Goal: Information Seeking & Learning: Learn about a topic

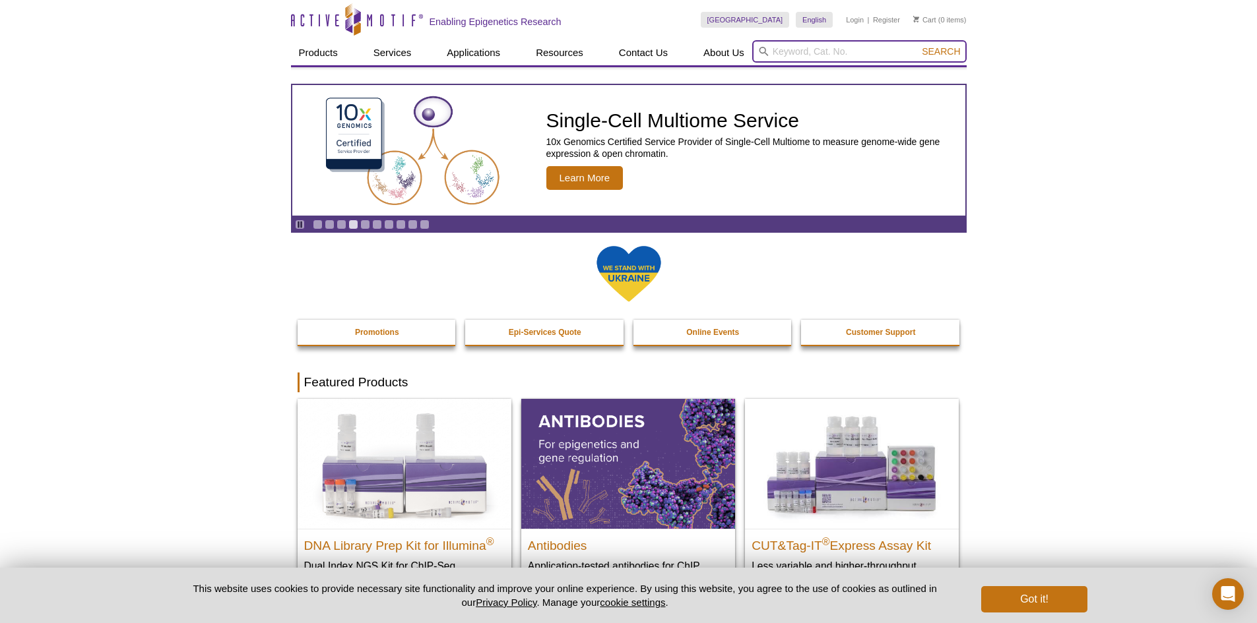
click at [872, 49] on input "search" at bounding box center [859, 51] width 214 height 22
paste input "81306"
type input "81306"
click at [918, 46] on button "Search" at bounding box center [941, 52] width 46 height 12
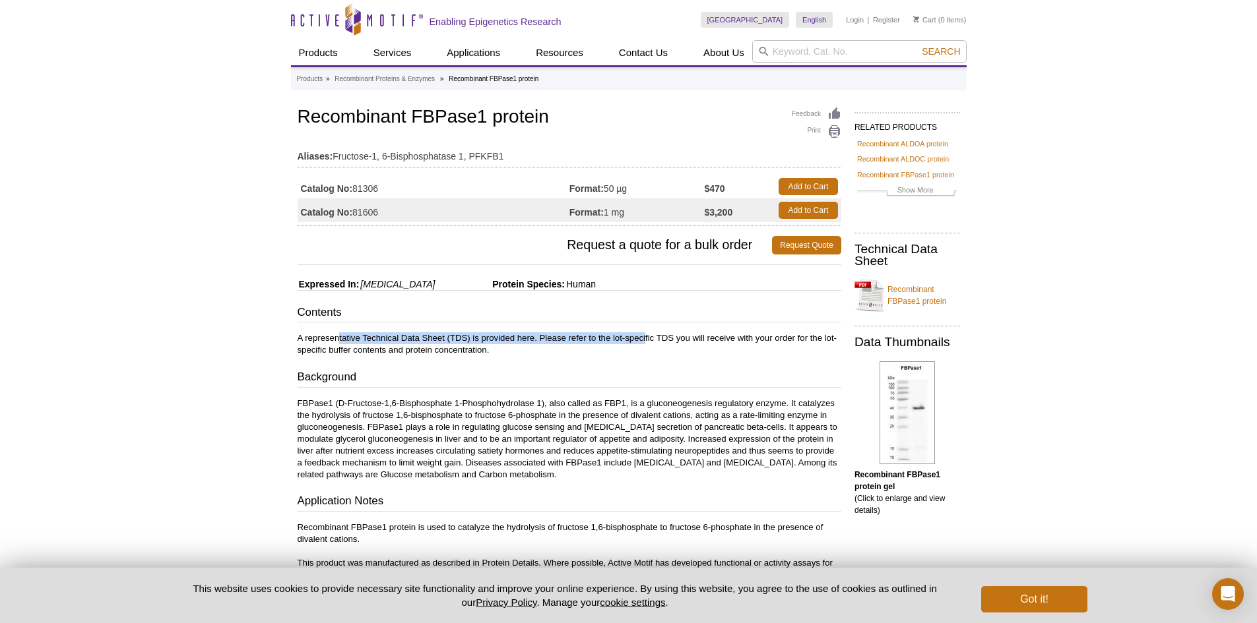
drag, startPoint x: 338, startPoint y: 335, endPoint x: 645, endPoint y: 335, distance: 306.8
click at [645, 335] on p "A representative Technical Data Sheet (TDS) is provided here. Please refer to t…" at bounding box center [570, 345] width 544 height 24
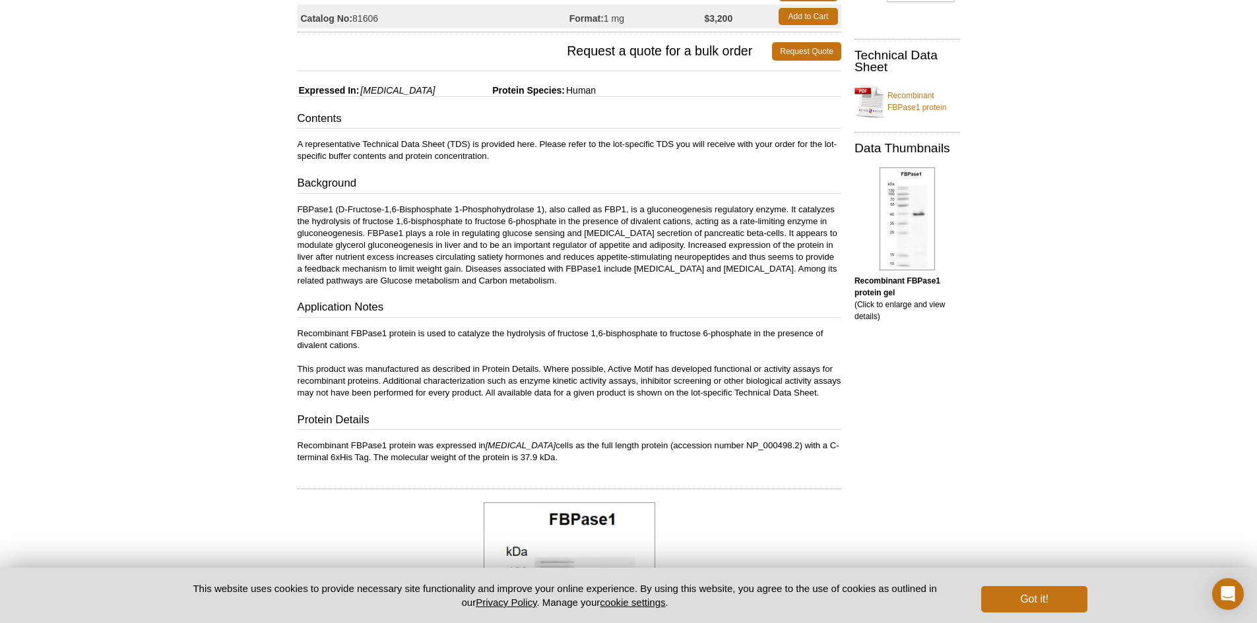
scroll to position [198, 0]
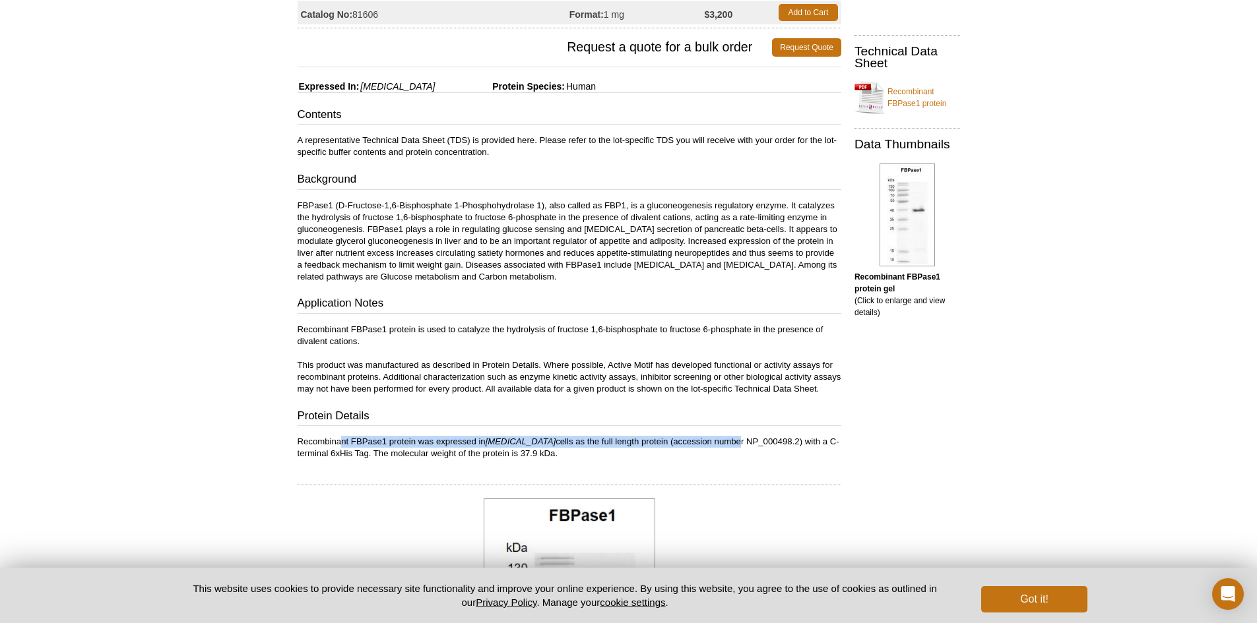
drag, startPoint x: 340, startPoint y: 455, endPoint x: 698, endPoint y: 456, distance: 357.6
click at [698, 456] on p "Recombinant FBPase1 protein was expressed in E. Coli cells as the full length p…" at bounding box center [570, 448] width 544 height 24
drag, startPoint x: 319, startPoint y: 449, endPoint x: 802, endPoint y: 455, distance: 483.0
click at [802, 455] on p "Recombinant FBPase1 protein was expressed in E. Coli cells as the full length p…" at bounding box center [570, 448] width 544 height 24
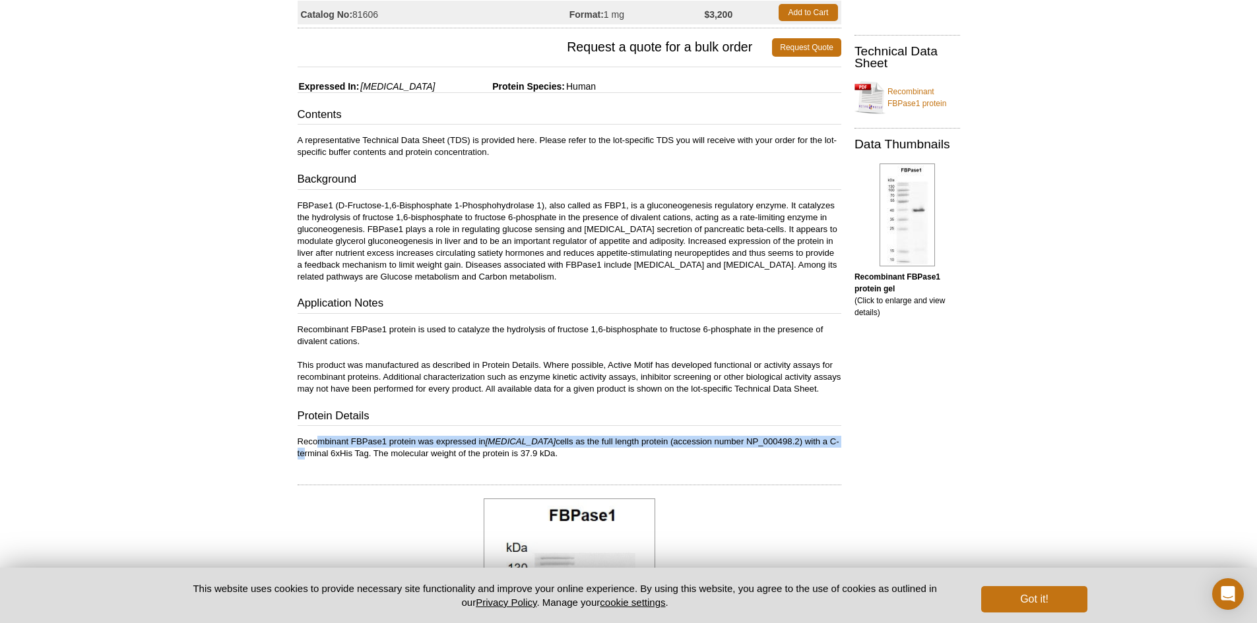
drag, startPoint x: 322, startPoint y: 464, endPoint x: 544, endPoint y: 466, distance: 221.7
click at [544, 460] on p "Recombinant FBPase1 protein was expressed in E. Coli cells as the full length p…" at bounding box center [570, 448] width 544 height 24
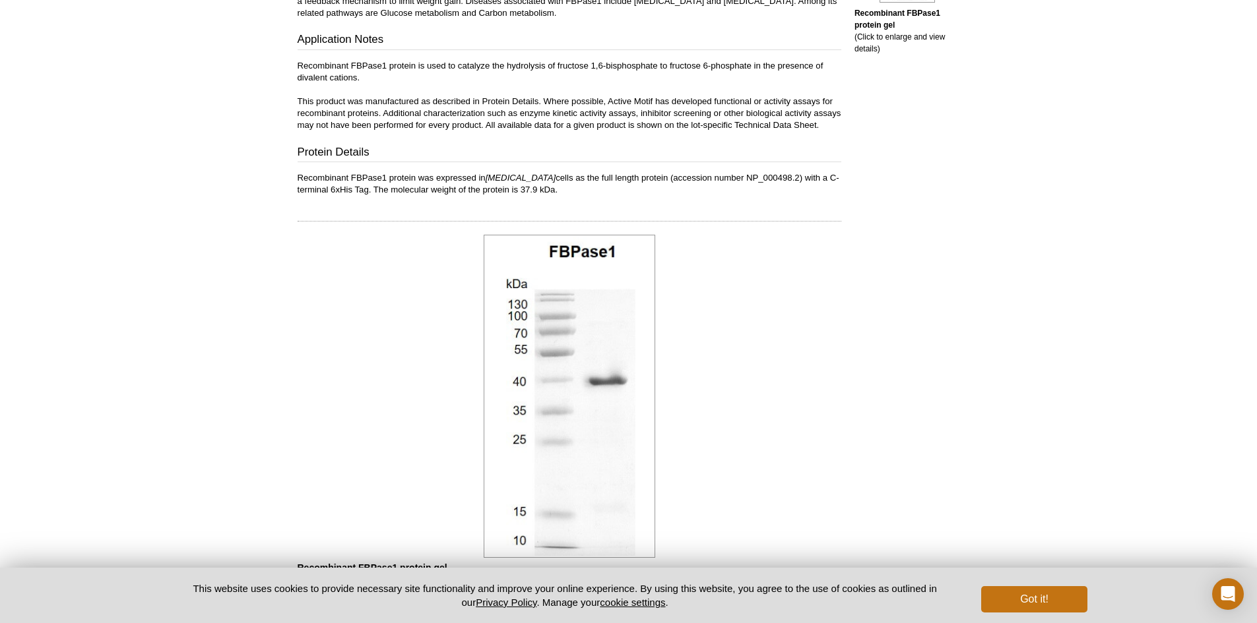
scroll to position [761, 0]
